Goal: Find contact information: Find contact information

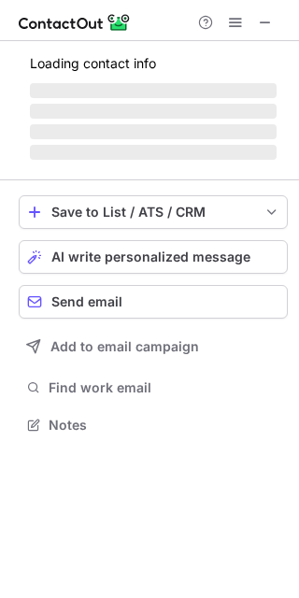
scroll to position [424, 299]
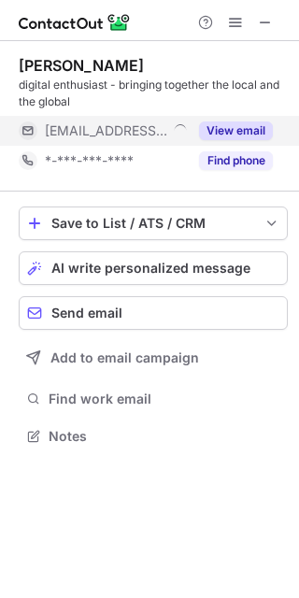
click at [246, 119] on div "View email" at bounding box center [230, 131] width 85 height 30
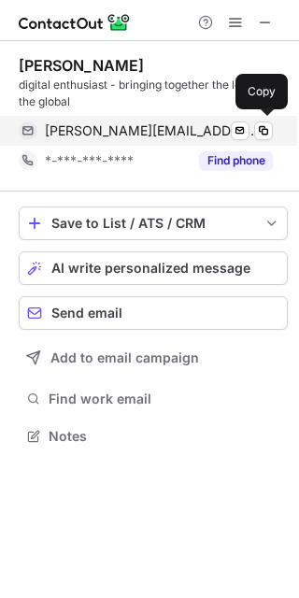
click at [84, 135] on span "oliver@leoparden.net" at bounding box center [152, 130] width 214 height 17
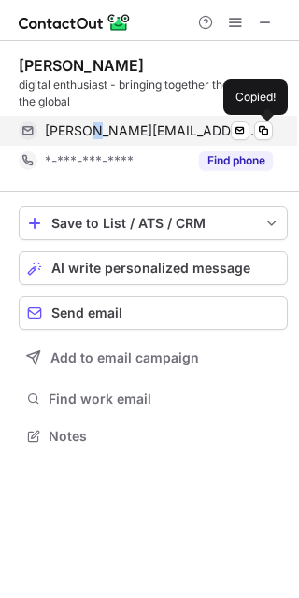
click at [84, 135] on span "oliver@leoparden.net" at bounding box center [152, 130] width 214 height 17
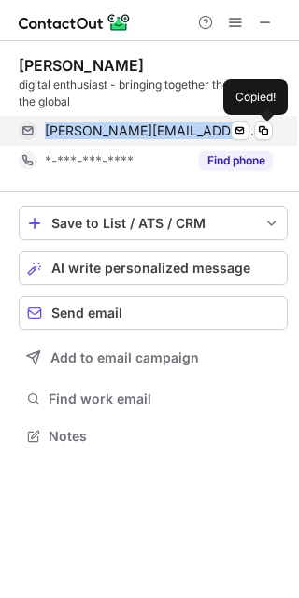
click at [84, 135] on span "oliver@leoparden.net" at bounding box center [152, 130] width 214 height 17
copy span "oliver@leoparden.net"
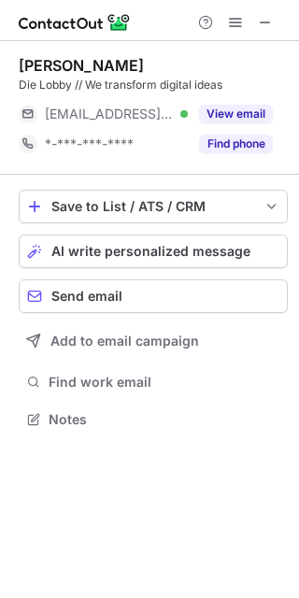
scroll to position [407, 299]
click at [267, 27] on span at bounding box center [265, 22] width 15 height 15
